Goal: Information Seeking & Learning: Understand process/instructions

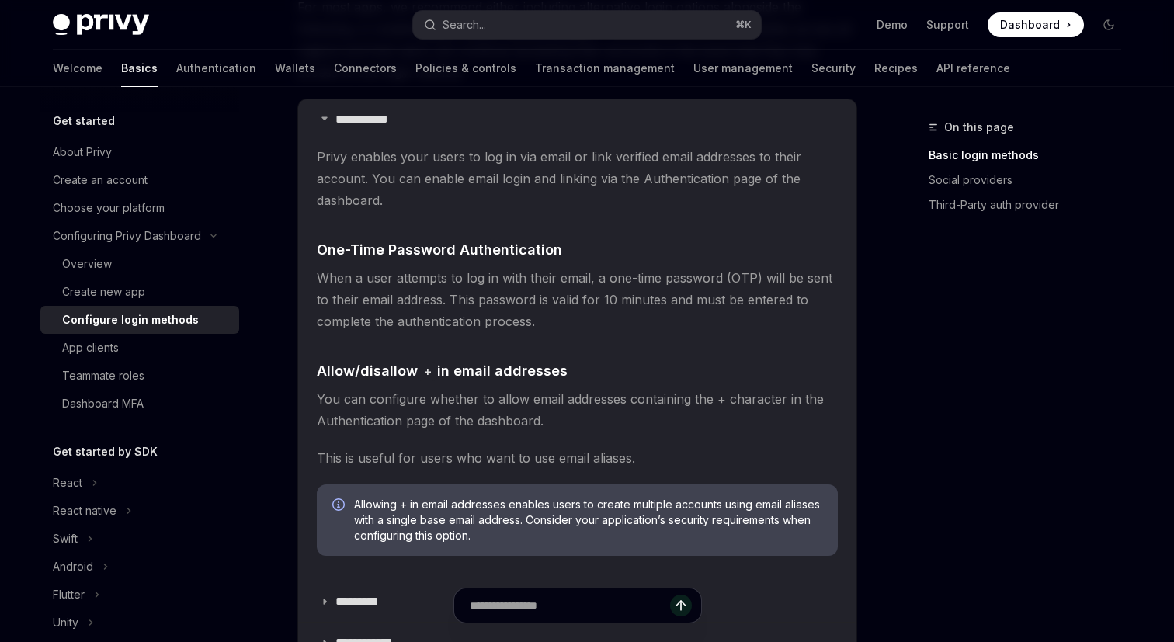
click at [905, 214] on div "On this page Basic login methods Social providers Third-Party auth provider" at bounding box center [1016, 174] width 236 height 112
click at [583, 297] on span "When a user attempts to log in with their email, a one-time password (OTP) will…" at bounding box center [577, 299] width 521 height 65
click at [581, 298] on span "When a user attempts to log in with their email, a one-time password (OTP) will…" at bounding box center [577, 299] width 521 height 65
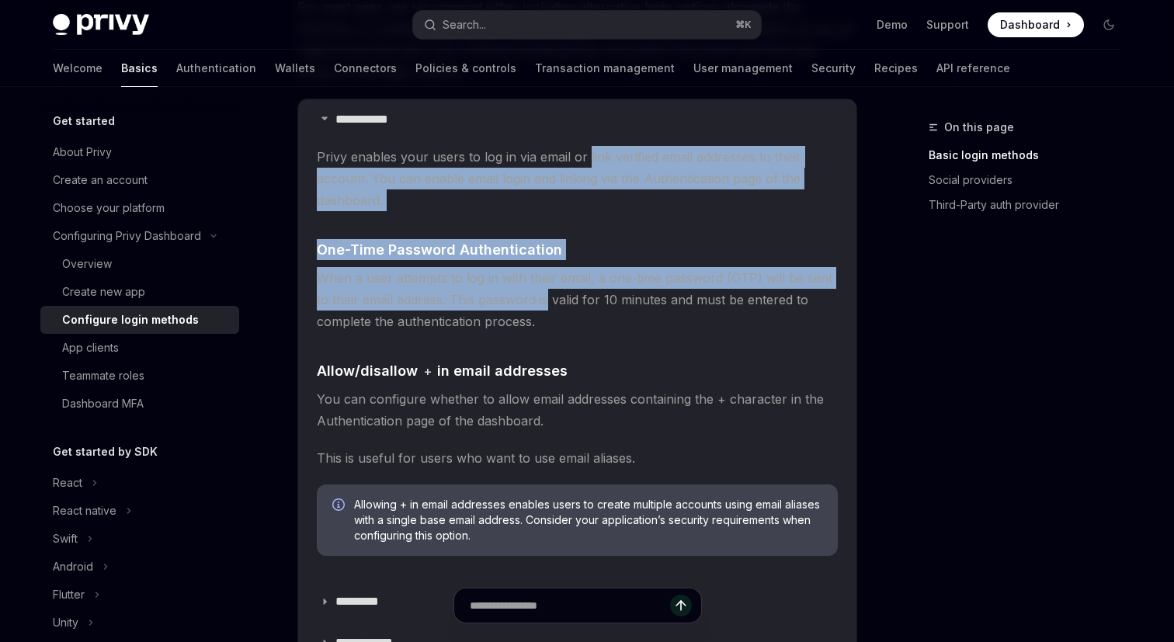
drag, startPoint x: 585, startPoint y: 161, endPoint x: 547, endPoint y: 293, distance: 137.2
click at [547, 293] on children "Privy enables your users to log in via email or link verified email addresses t…" at bounding box center [577, 357] width 521 height 422
click at [547, 293] on span "When a user attempts to log in with their email, a one-time password (OTP) will…" at bounding box center [577, 299] width 521 height 65
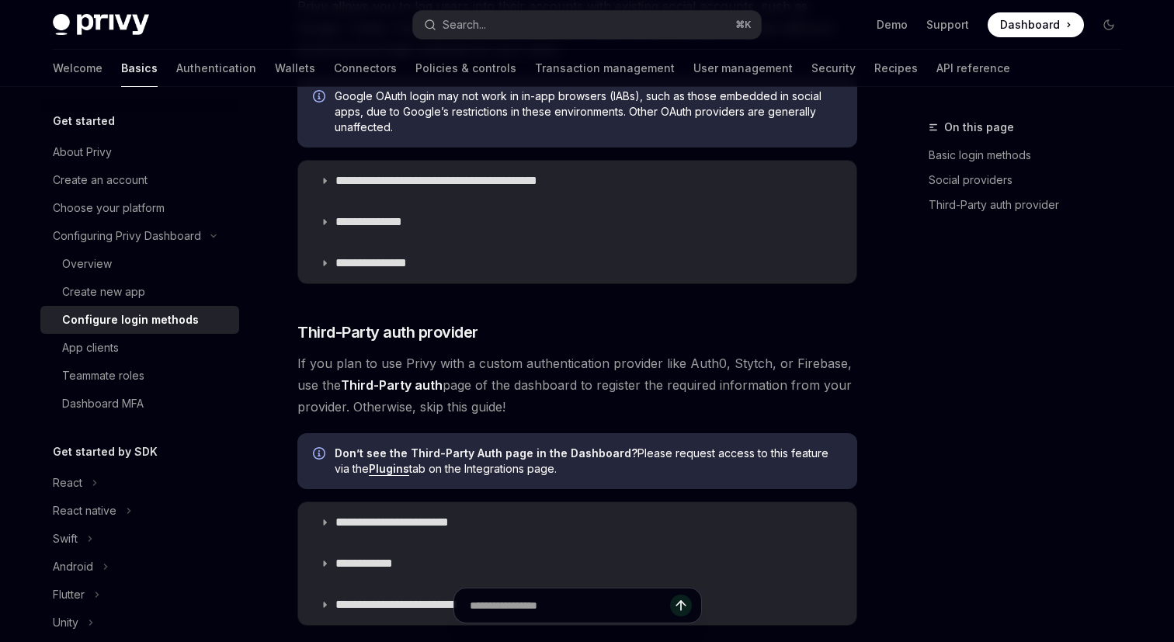
scroll to position [1068, 0]
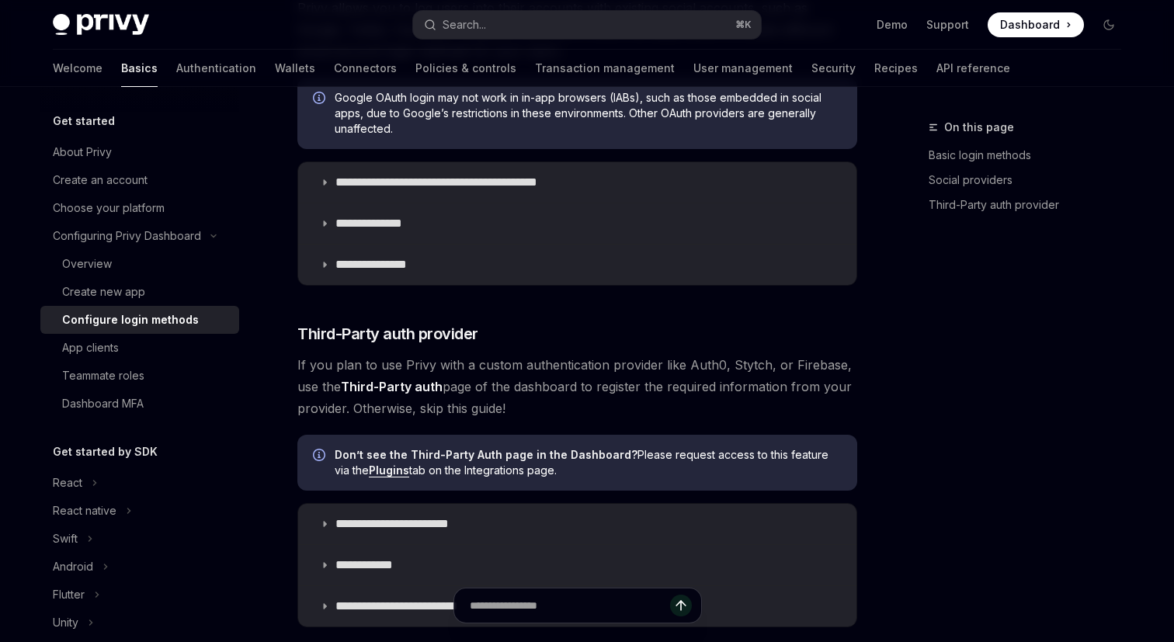
click at [601, 395] on span "If you plan to use Privy with a custom authentication provider like Auth0, Styt…" at bounding box center [577, 386] width 560 height 65
